Goal: Use online tool/utility: Utilize a website feature to perform a specific function

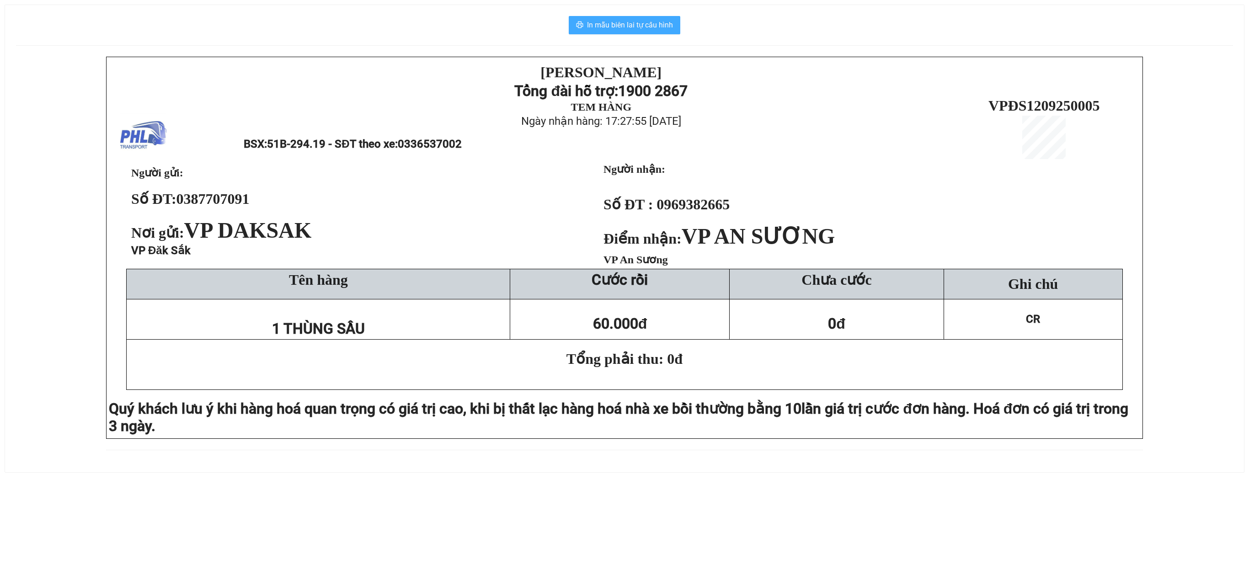
click at [602, 22] on span "In mẫu biên lai tự cấu hình" at bounding box center [630, 24] width 86 height 11
click at [624, 22] on span "In mẫu biên lai tự cấu hình" at bounding box center [630, 24] width 86 height 11
